Goal: Task Accomplishment & Management: Use online tool/utility

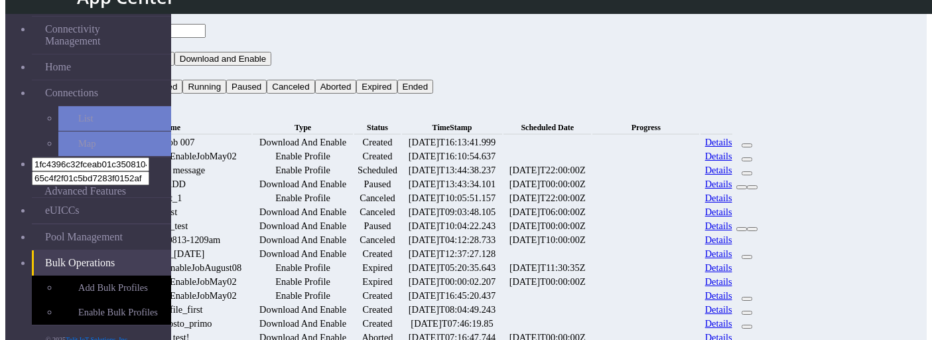
scroll to position [733, 0]
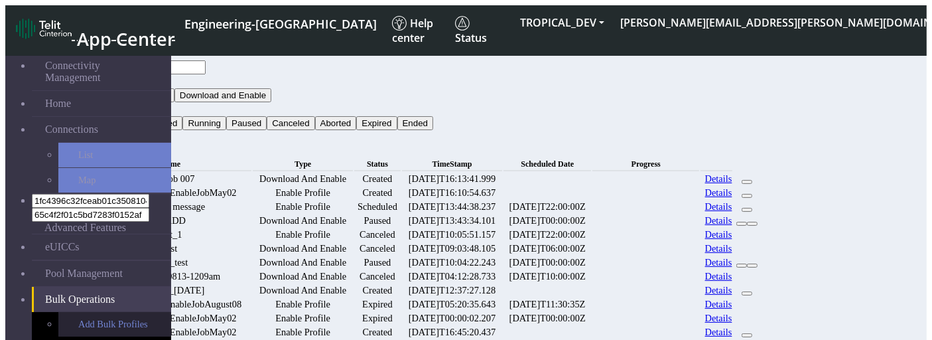
click at [65, 312] on link "Add Bulk Profiles" at bounding box center [114, 324] width 113 height 25
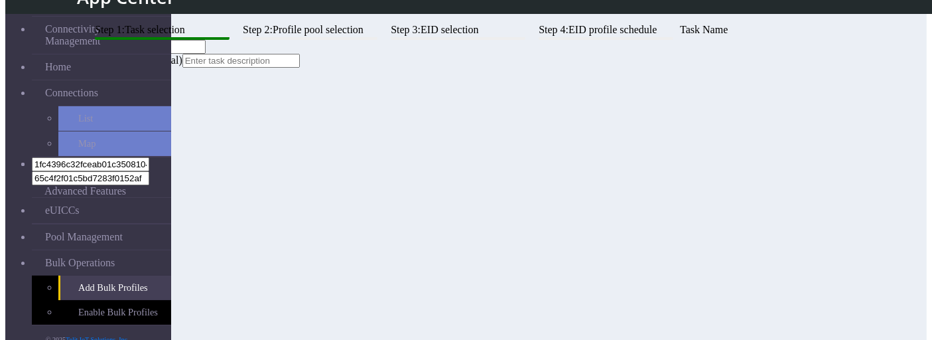
scroll to position [38, 0]
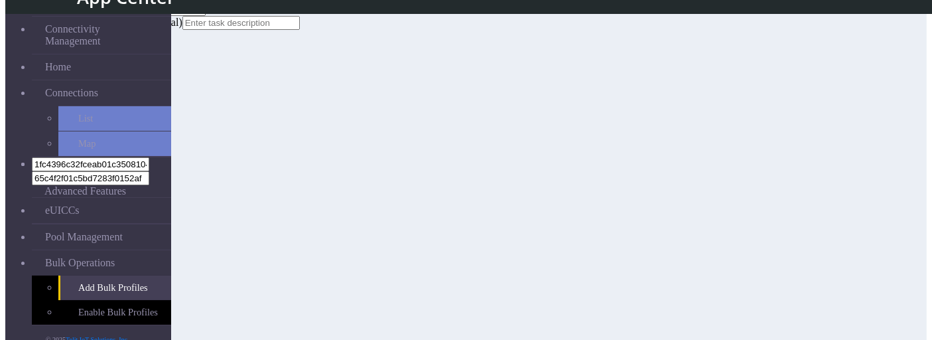
click at [206, 16] on input "text" at bounding box center [146, 9] width 117 height 14
type input "s"
click at [889, 323] on button "Next" at bounding box center [903, 329] width 29 height 14
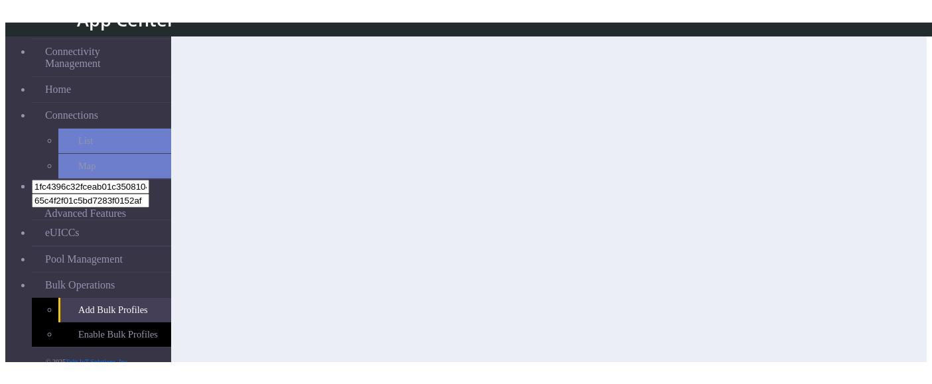
scroll to position [33, 0]
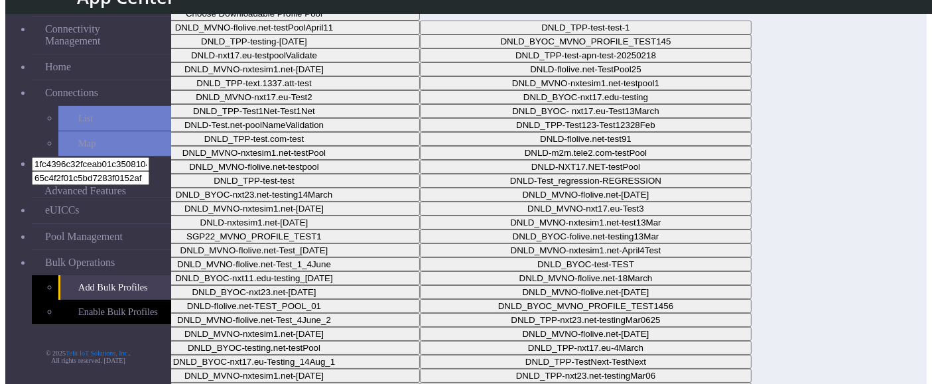
click at [420, 21] on button "Choose Downloadable Profile Pool" at bounding box center [254, 14] width 332 height 14
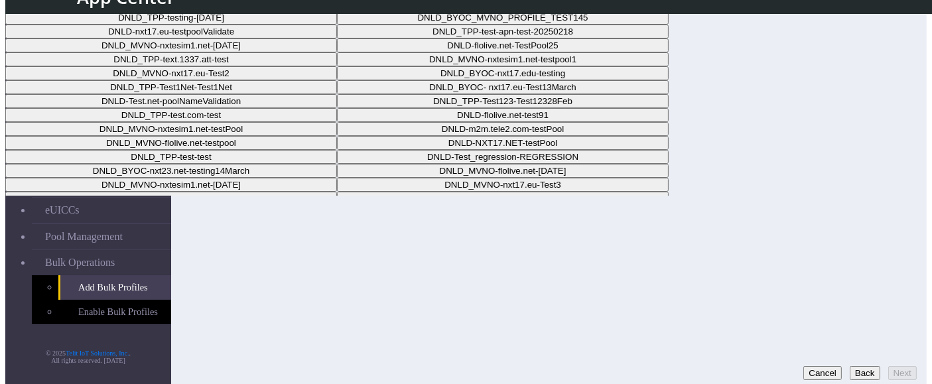
click at [553, 25] on Pool105bbe2e-dfba-431f-bd84-8d2870c0a932-dropdown "DNLD_BYOC_MVNO_PROFILE_TEST145" at bounding box center [503, 18] width 332 height 14
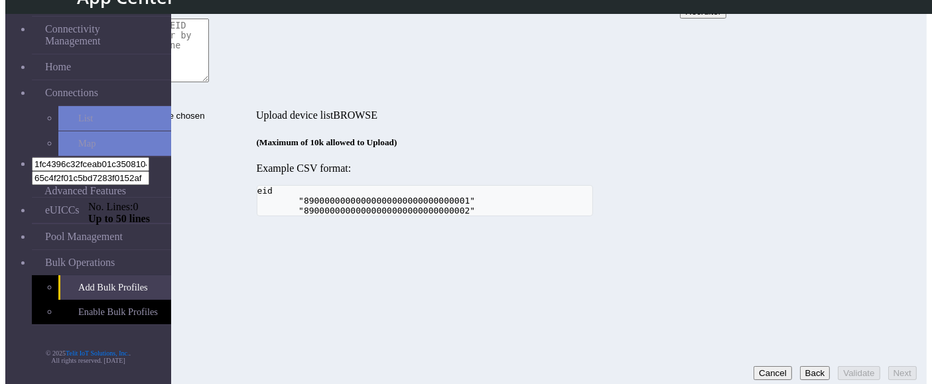
click at [209, 82] on textarea at bounding box center [148, 51] width 121 height 64
paste textarea "89000000000000000000000000000966 89000000000000000000000000000967 8900000000000…"
type textarea "89000000000000000000000000000966 89000000000000000000000000000967 8900000000000…"
click at [761, 216] on div "Step 1: Task selection Step 2: Profile pool selection Step 3: EID selection Ste…" at bounding box center [424, 104] width 673 height 226
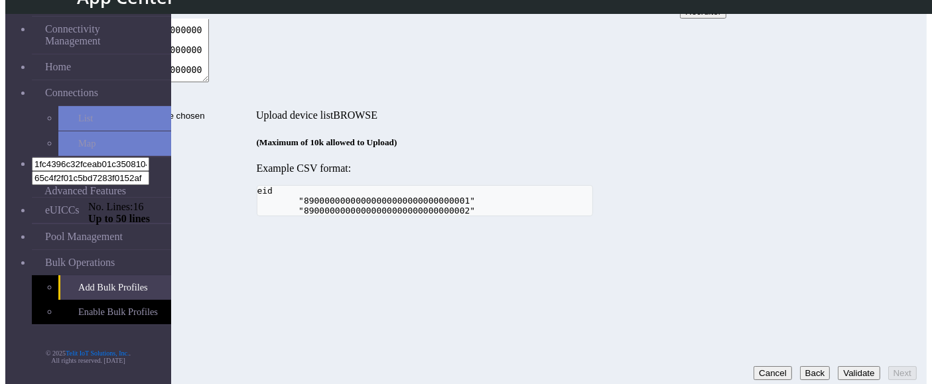
click at [843, 339] on button "Validate" at bounding box center [859, 373] width 42 height 14
click at [897, 339] on button "Next" at bounding box center [903, 373] width 29 height 14
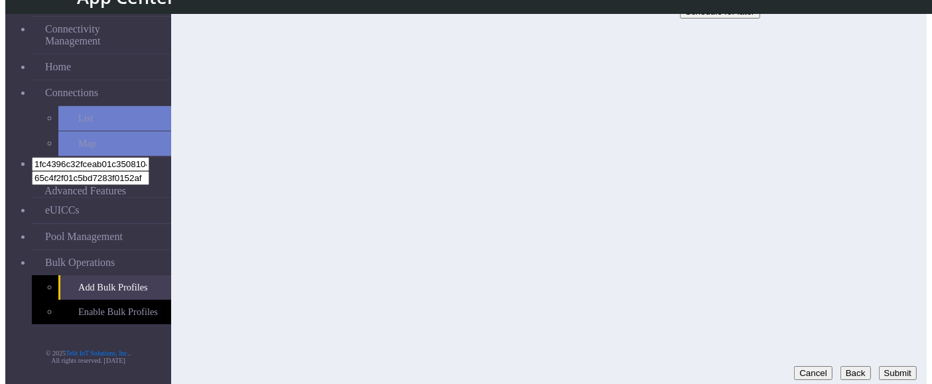
click at [896, 339] on button "Submit" at bounding box center [898, 373] width 38 height 14
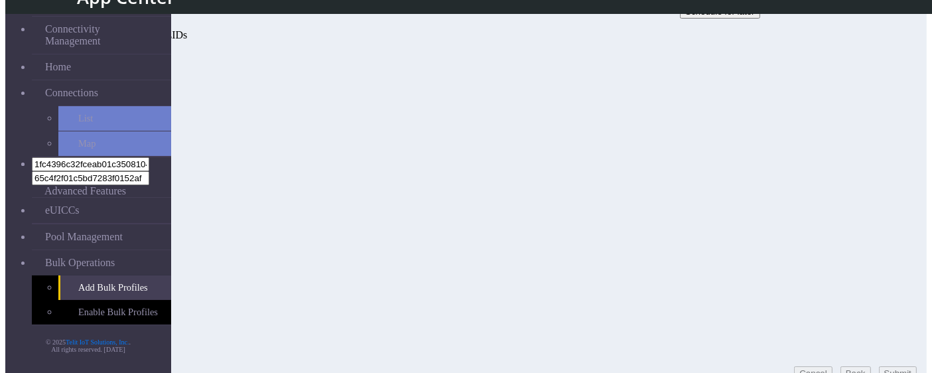
click at [254, 64] on p "Success : {count}" at bounding box center [424, 58] width 673 height 12
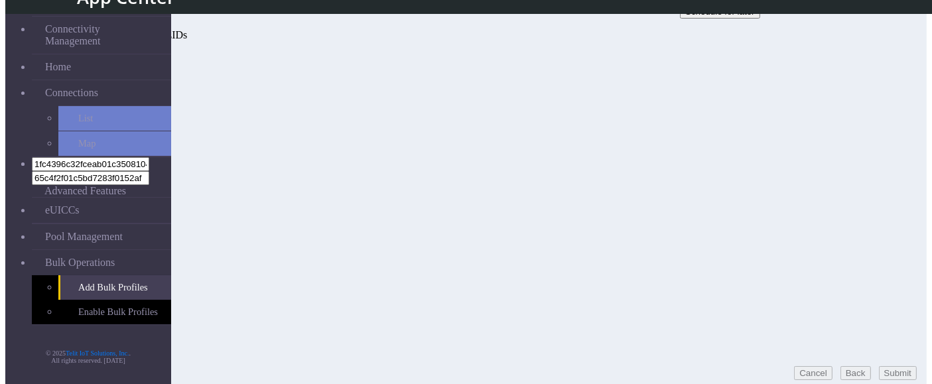
click at [254, 64] on p "Success : {count}" at bounding box center [424, 58] width 673 height 12
copy p "count"
click at [719, 339] on button "Back" at bounding box center [734, 373] width 31 height 14
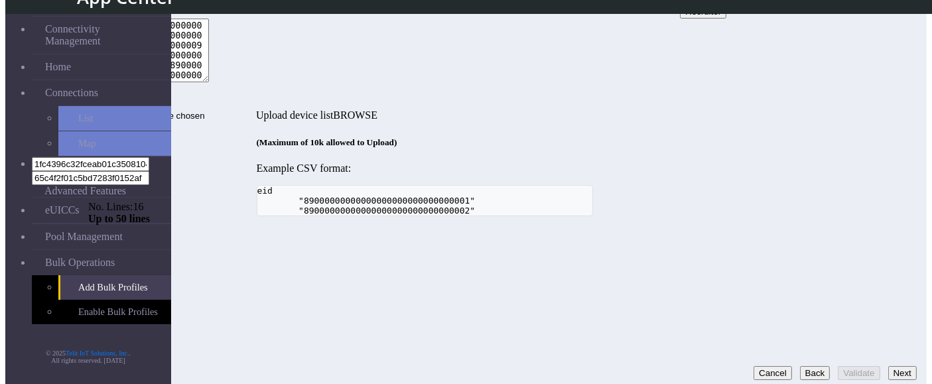
click at [893, 339] on button "Next" at bounding box center [903, 373] width 29 height 14
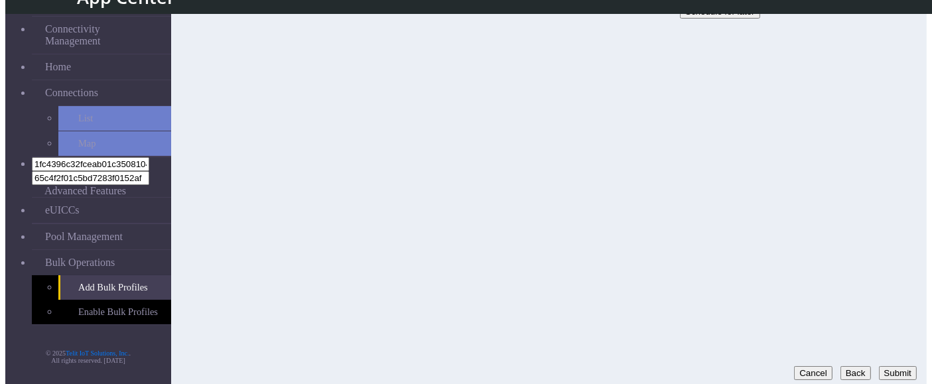
click at [891, 339] on button "Submit" at bounding box center [898, 373] width 38 height 14
click at [719, 339] on button "Back" at bounding box center [734, 373] width 31 height 14
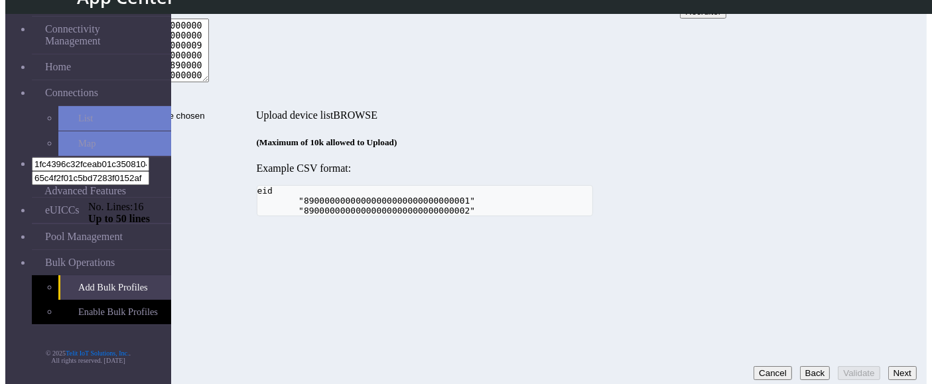
click at [599, 216] on div "Step 1: Task selection Step 2: Profile pool selection Step 3: EID selection Ste…" at bounding box center [424, 104] width 673 height 226
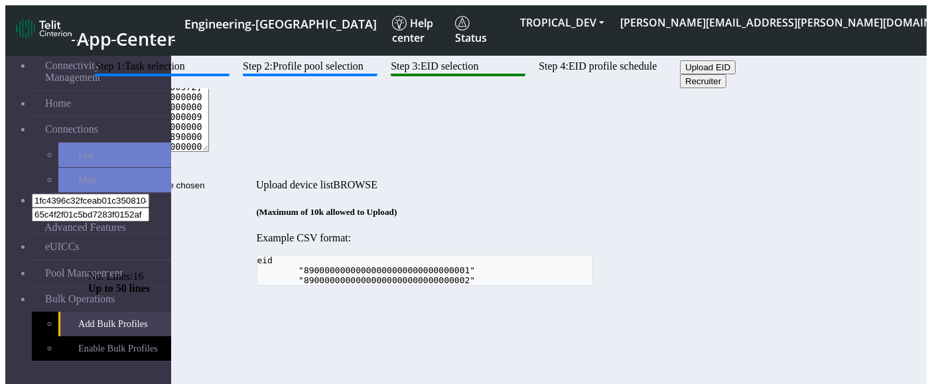
scroll to position [33, 0]
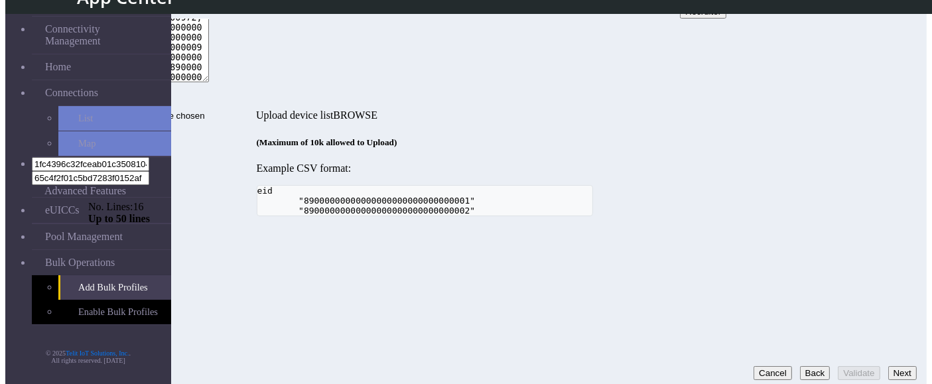
click at [903, 366] on button "Next" at bounding box center [903, 373] width 29 height 14
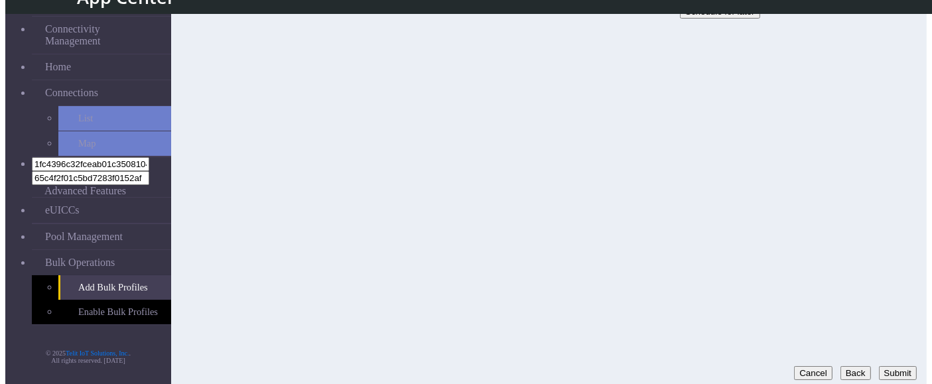
click at [903, 366] on button "Submit" at bounding box center [898, 373] width 38 height 14
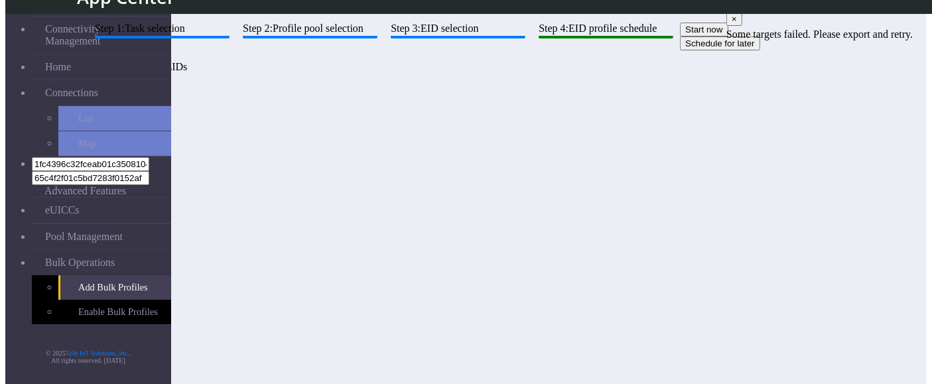
scroll to position [33, 0]
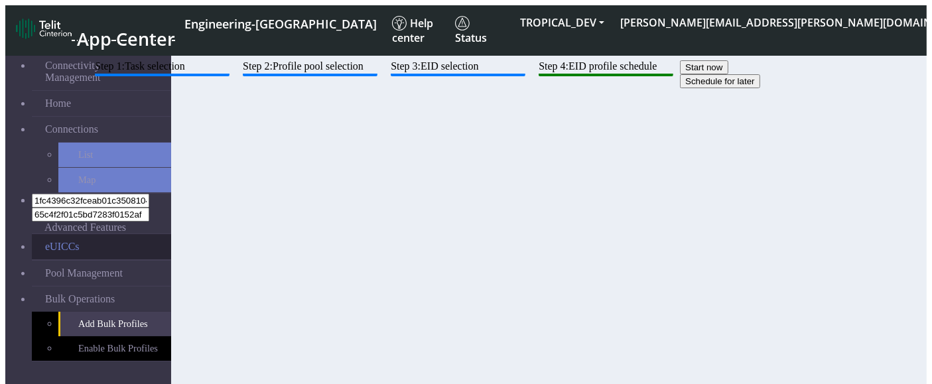
click at [54, 234] on link "eUICCs" at bounding box center [101, 246] width 139 height 25
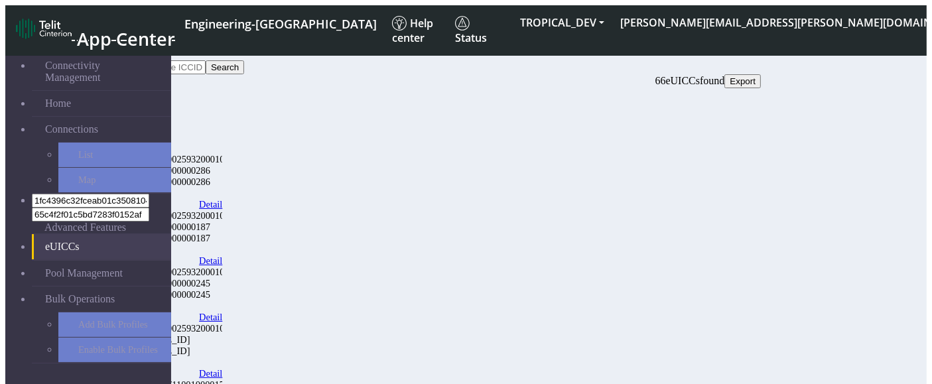
click at [206, 71] on input "Search..." at bounding box center [146, 67] width 117 height 14
type input "32"
click at [244, 72] on button "Search" at bounding box center [225, 67] width 38 height 14
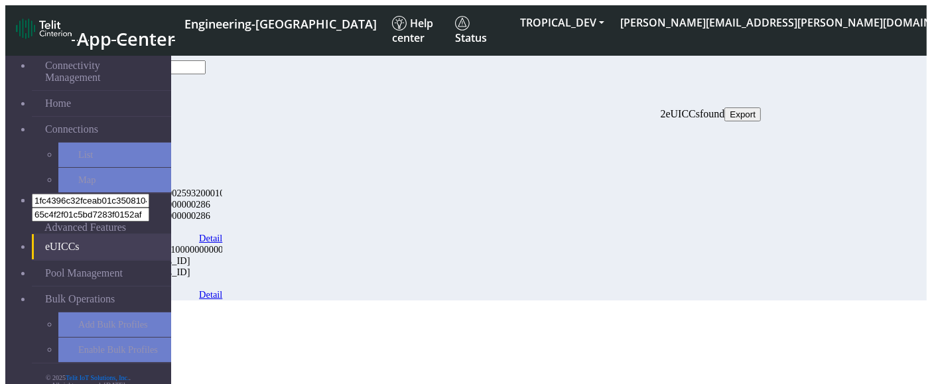
drag, startPoint x: 391, startPoint y: 70, endPoint x: 245, endPoint y: 45, distance: 148.2
click at [245, 48] on div "eUICCs 32 Clear Search 2 eUICCs found Export" at bounding box center [424, 84] width 673 height 73
click at [126, 74] on button "Clear" at bounding box center [107, 83] width 38 height 19
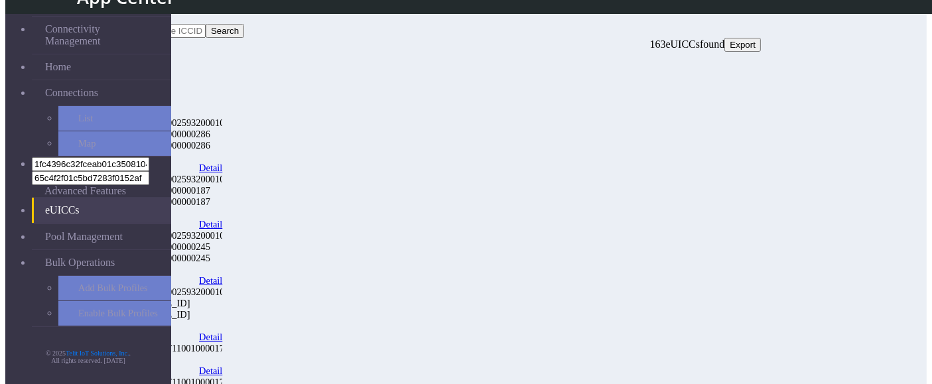
scroll to position [5, 0]
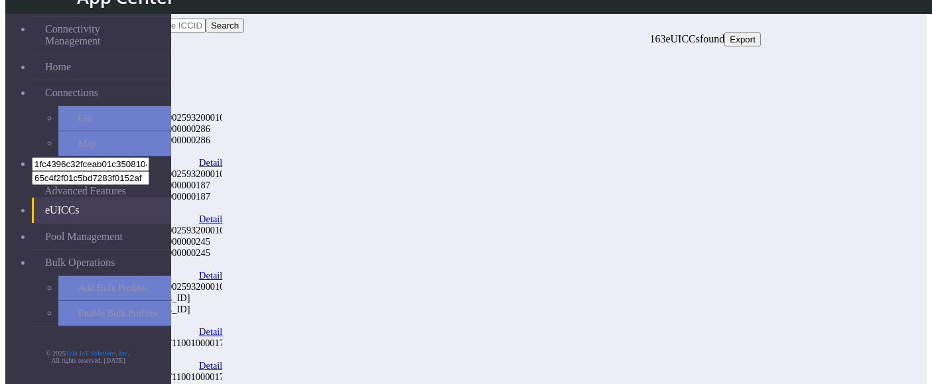
click at [222, 349] on div "22" at bounding box center [169, 354] width 108 height 11
copy div "22"
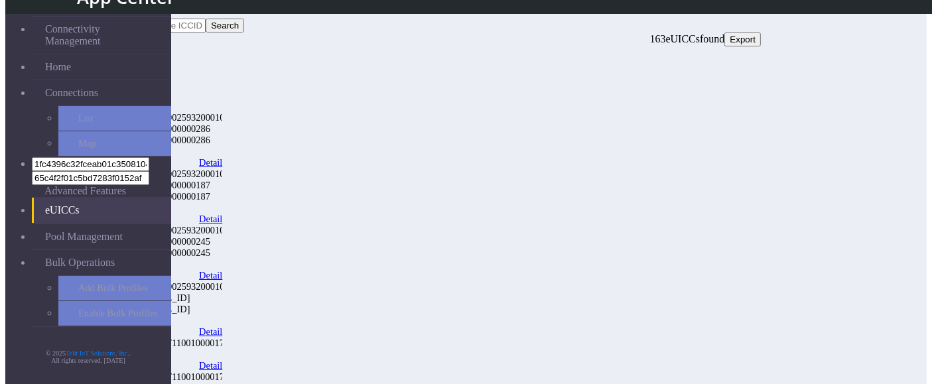
click at [518, 35] on div "eUICCs Search 163 eUICCs found Export" at bounding box center [424, 27] width 673 height 40
click at [206, 20] on input "Search..." at bounding box center [146, 26] width 117 height 14
paste input "22"
type input "22"
click at [244, 25] on button "Search" at bounding box center [225, 26] width 38 height 14
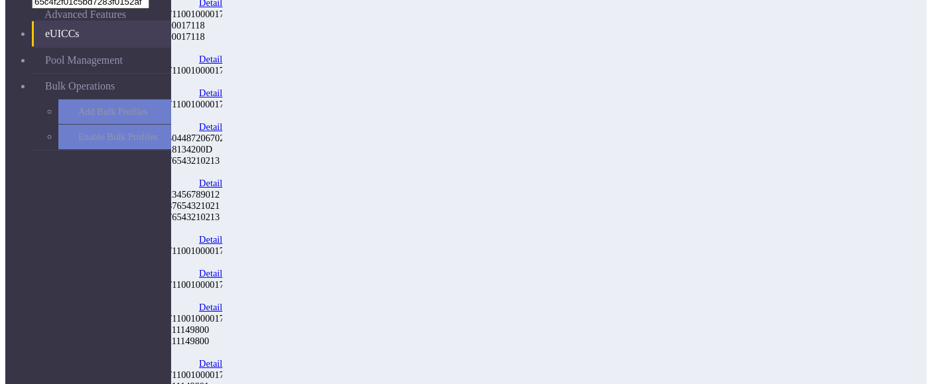
scroll to position [0, 0]
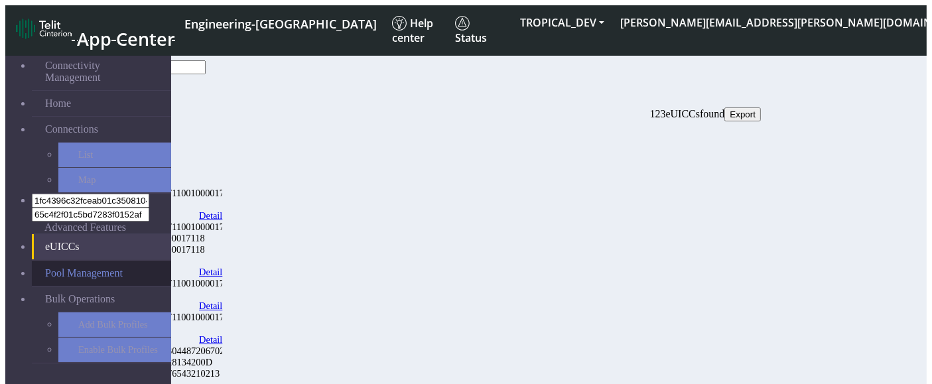
click at [88, 261] on link "Pool Management" at bounding box center [101, 273] width 139 height 25
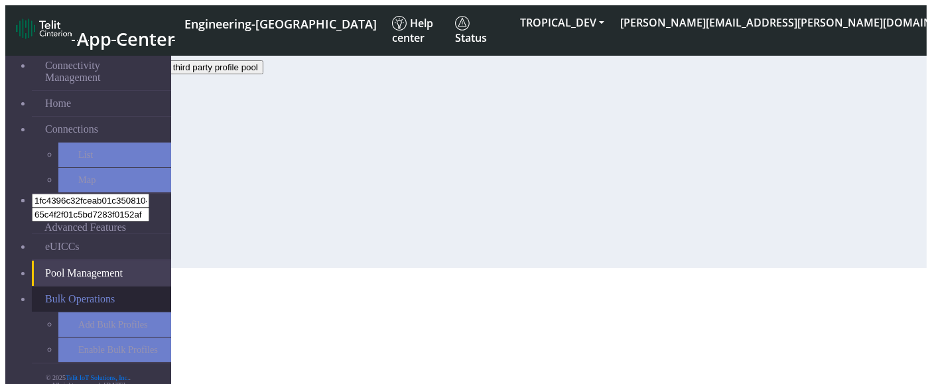
click at [82, 287] on link "Bulk Operations" at bounding box center [101, 299] width 139 height 25
